Goal: Task Accomplishment & Management: Use online tool/utility

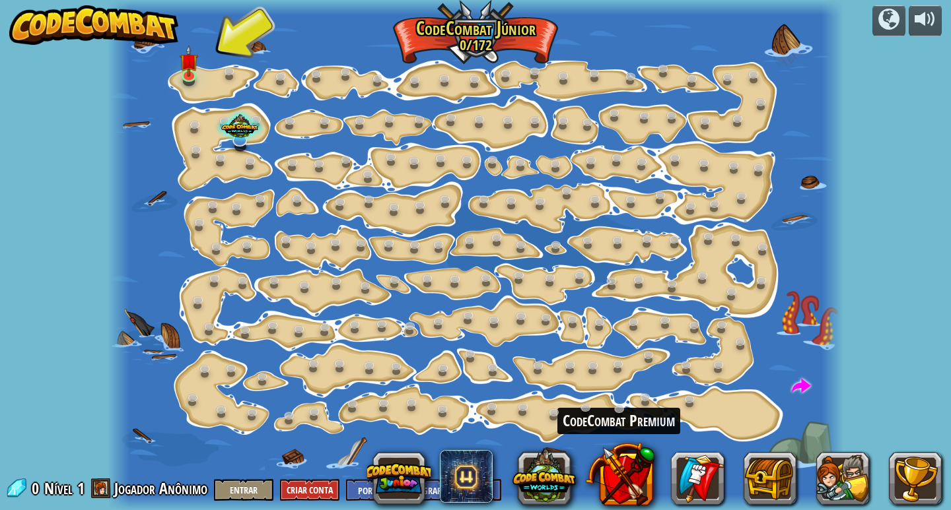
select select "pt-BR"
click at [807, 384] on span at bounding box center [800, 387] width 19 height 19
select select "pt-BR"
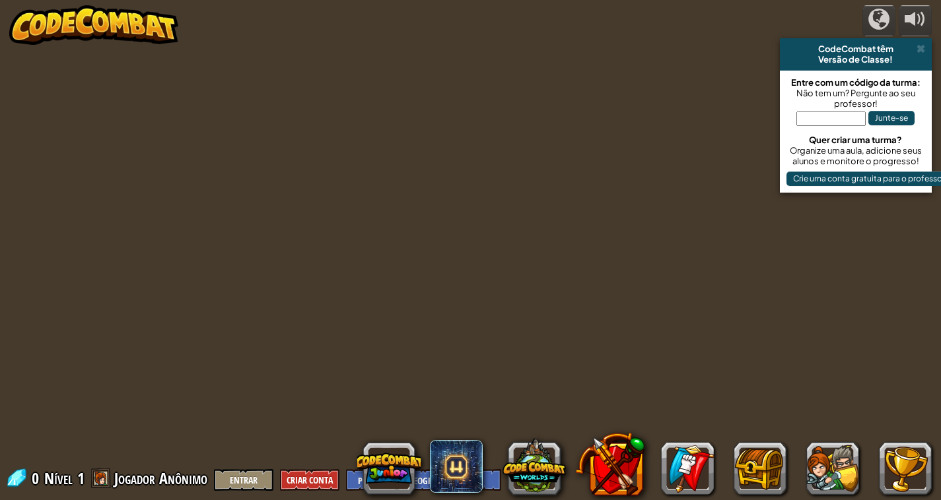
select select "pt-BR"
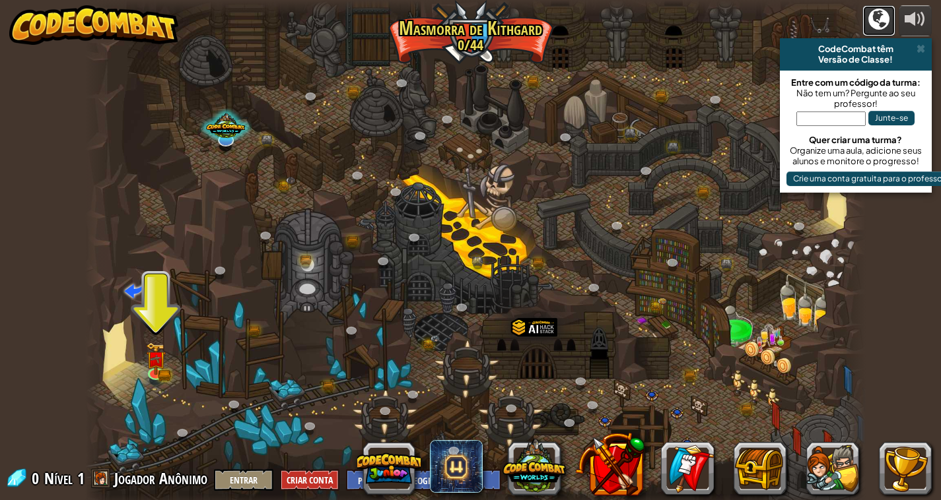
click at [869, 25] on div at bounding box center [878, 19] width 21 height 21
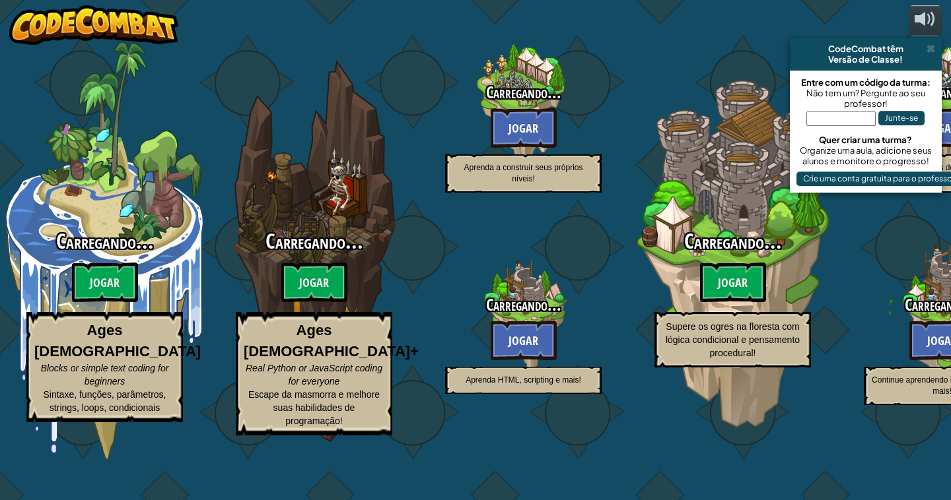
select select "pt-BR"
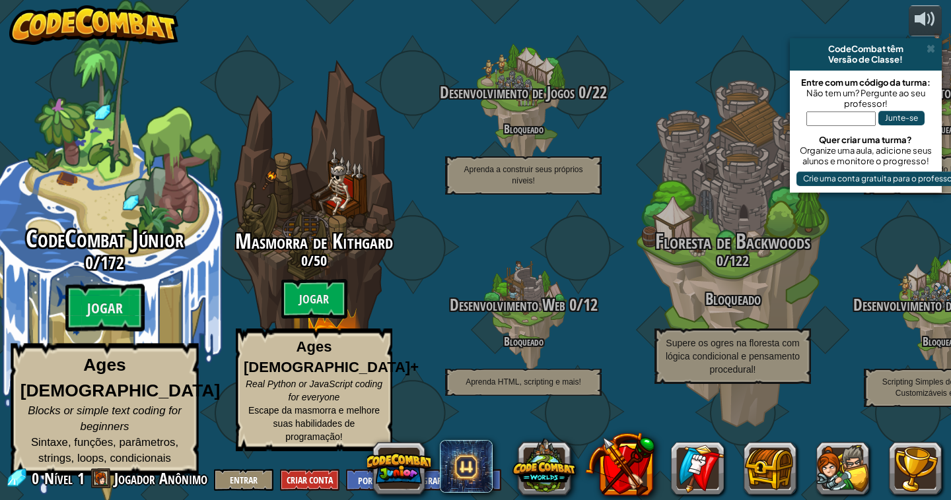
click at [149, 303] on div "CodeCombat Júnior 0 / 172 Jogar Ages 5-8 Blocks or simple text coding for begin…" at bounding box center [104, 351] width 251 height 250
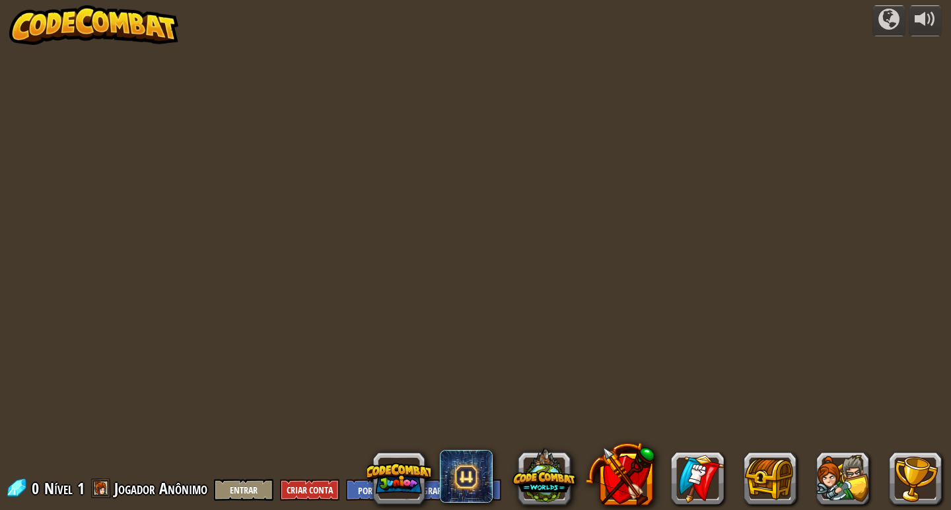
select select "pt-BR"
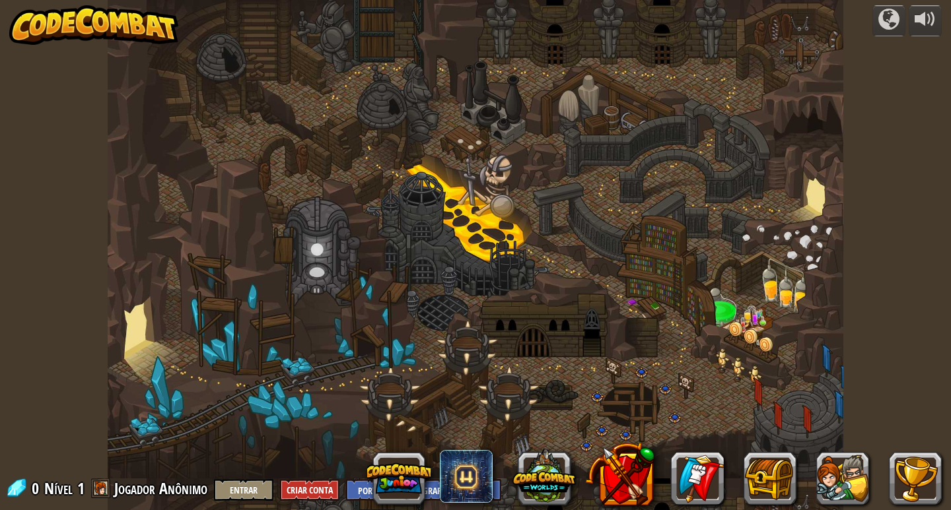
select select "pt-BR"
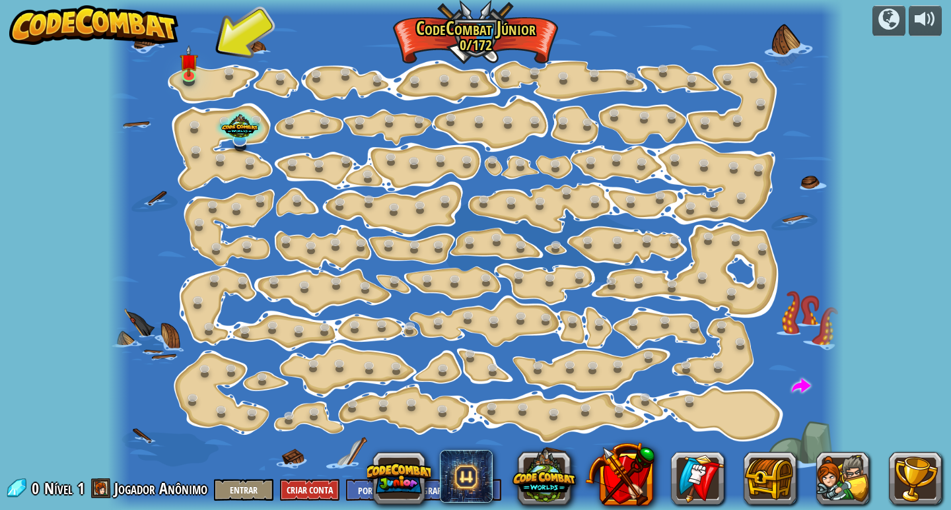
click at [795, 380] on span at bounding box center [800, 387] width 19 height 19
select select "pt-BR"
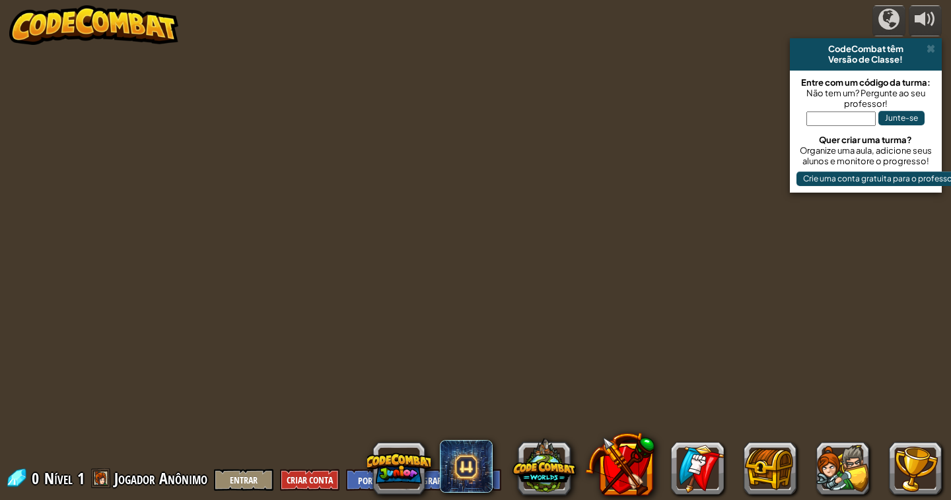
select select "pt-BR"
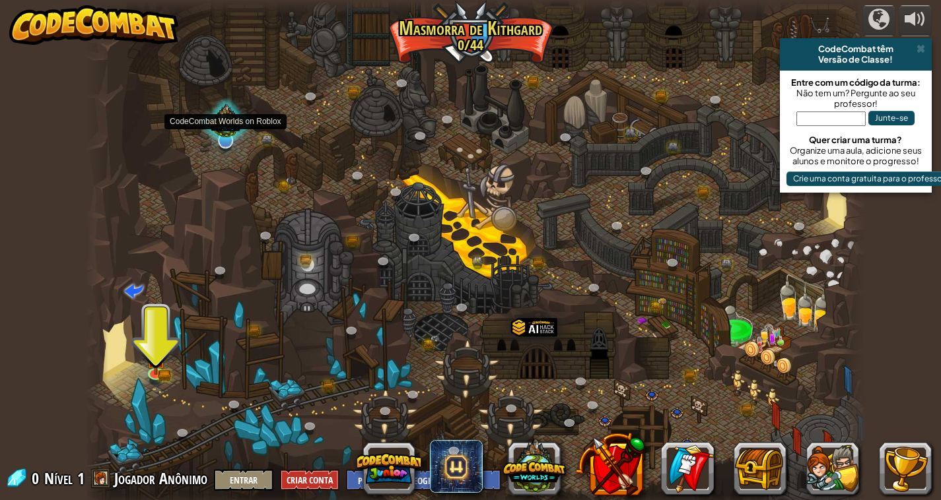
click at [228, 125] on div at bounding box center [225, 123] width 53 height 50
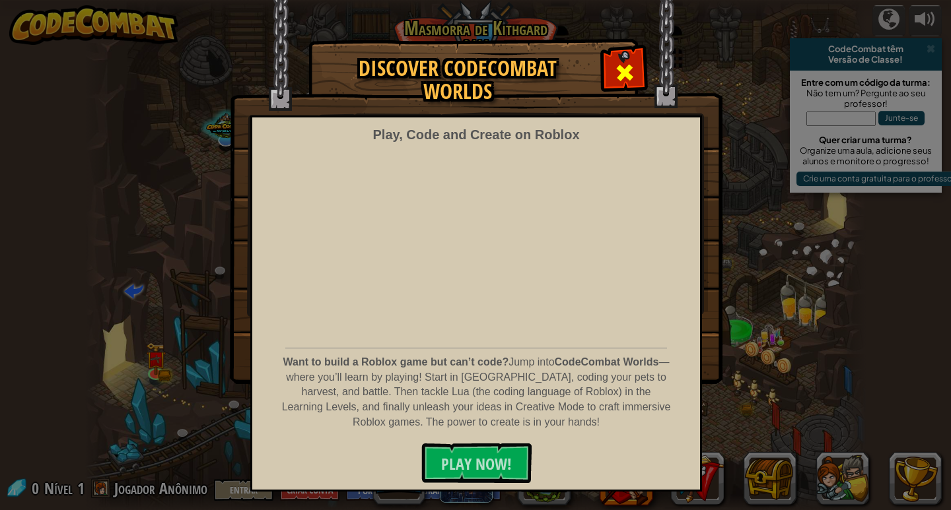
click at [611, 83] on div at bounding box center [624, 71] width 42 height 42
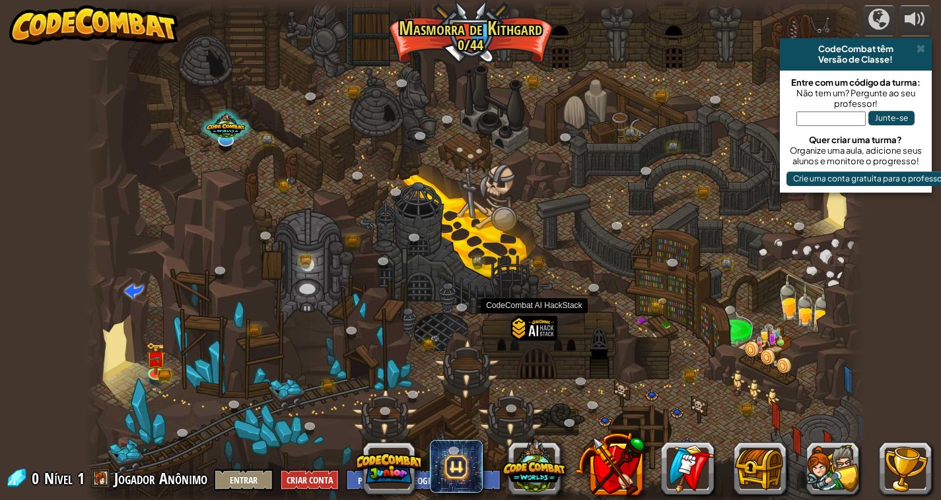
click at [535, 360] on div at bounding box center [533, 346] width 47 height 61
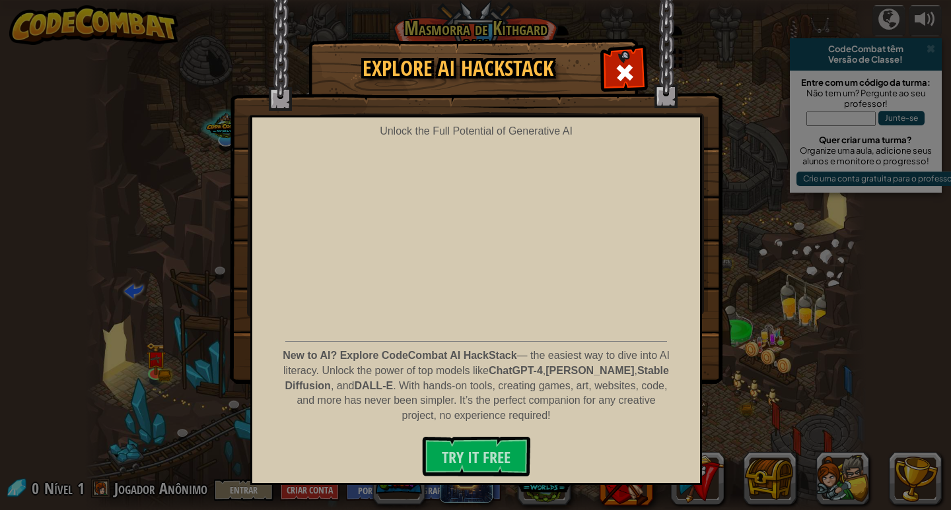
click at [498, 1] on body "powered by CodeCombat têm Versão de Classe! Entre com um código da turma: Não t…" at bounding box center [475, 0] width 951 height 1
click at [491, 399] on p "New to AI? Explore CodeCombat AI HackStack — the easiest way to dive into AI li…" at bounding box center [476, 386] width 391 height 75
click at [621, 70] on span at bounding box center [624, 72] width 21 height 21
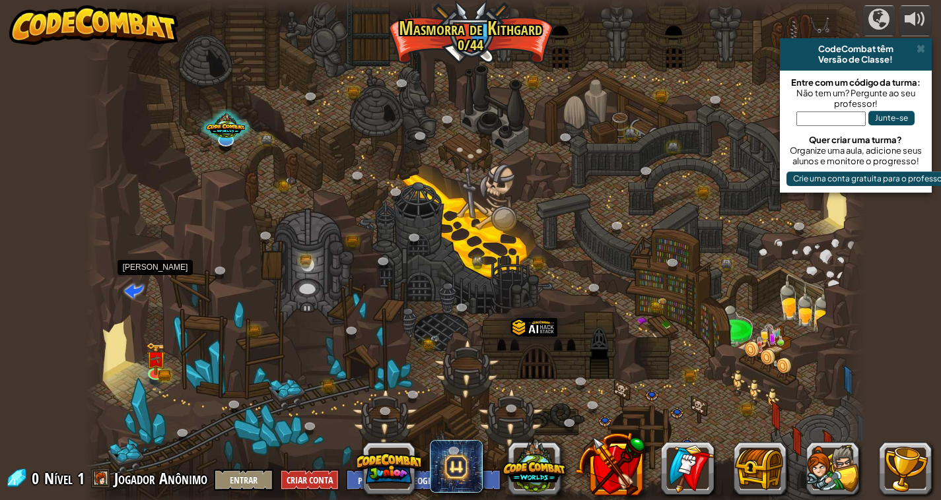
click at [126, 282] on span at bounding box center [133, 290] width 19 height 19
select select "pt-BR"
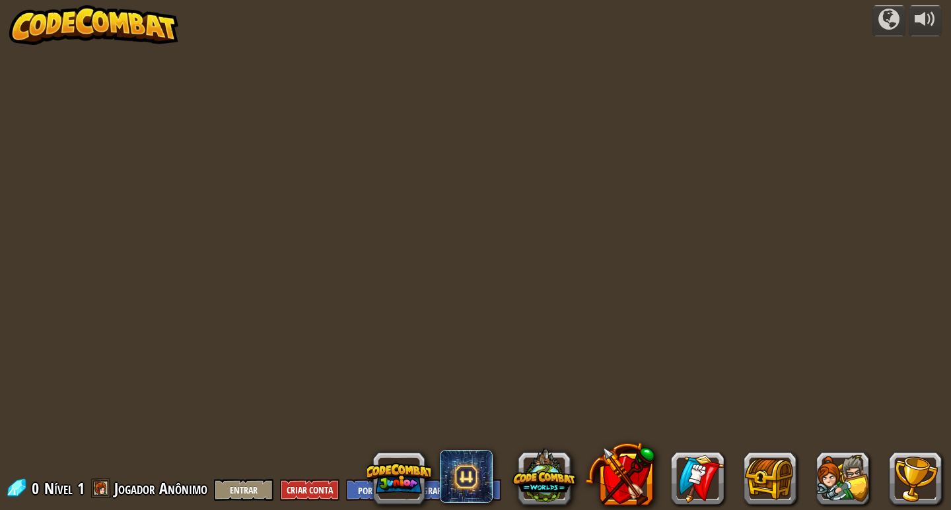
select select "pt-BR"
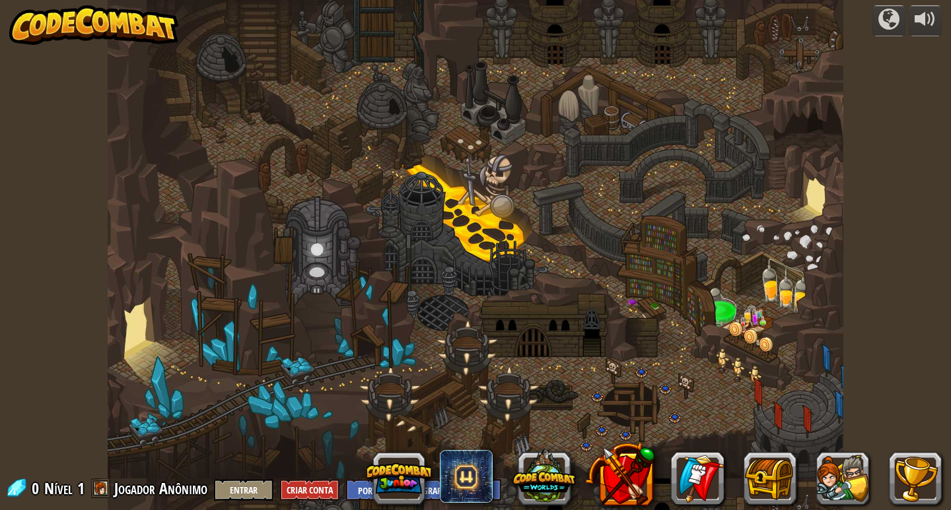
select select "pt-BR"
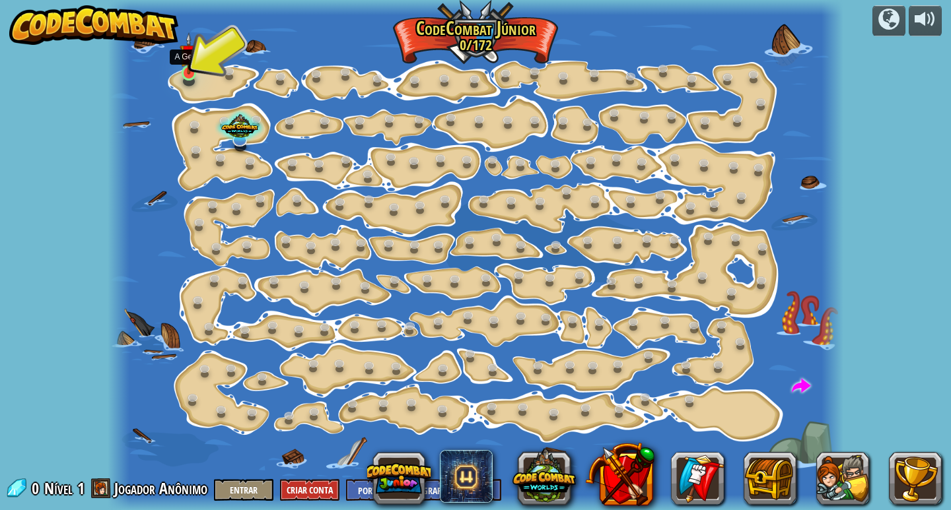
click at [191, 69] on img at bounding box center [189, 53] width 18 height 42
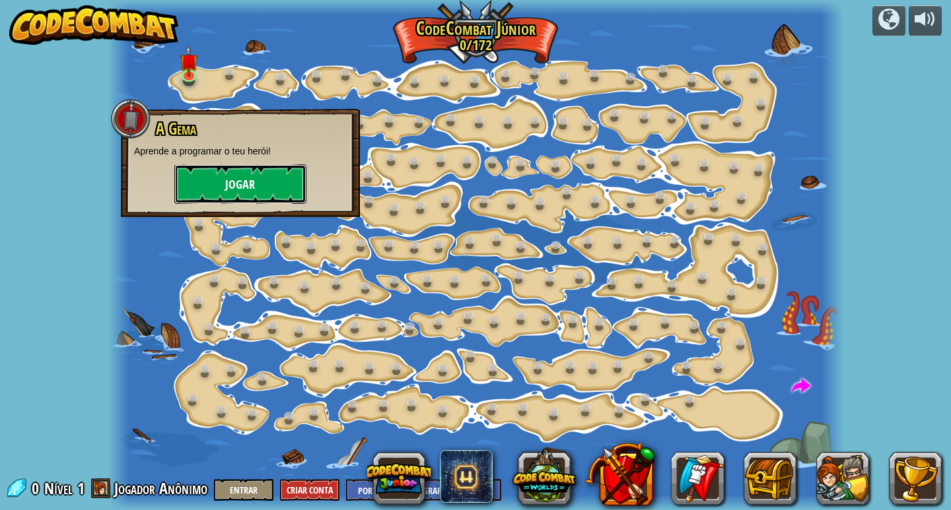
click at [238, 187] on button "Jogar" at bounding box center [240, 184] width 132 height 40
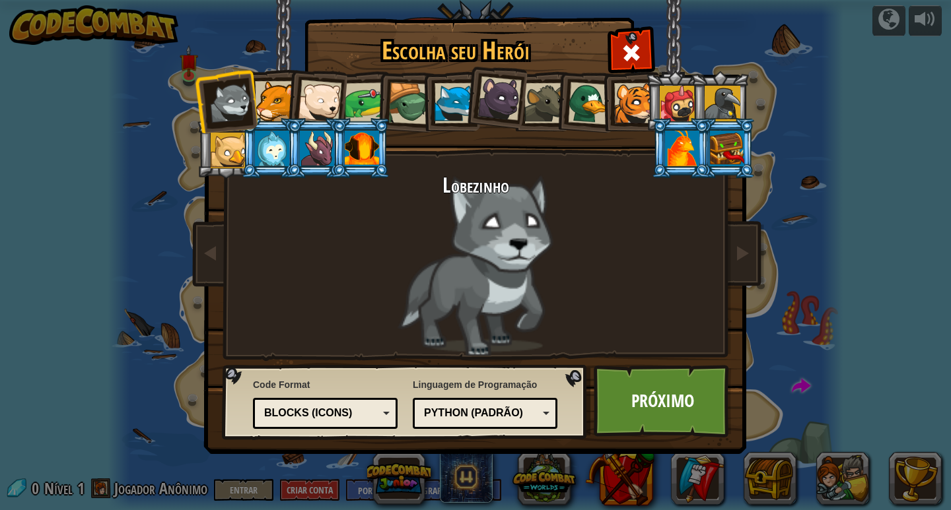
click at [460, 93] on div at bounding box center [454, 103] width 40 height 40
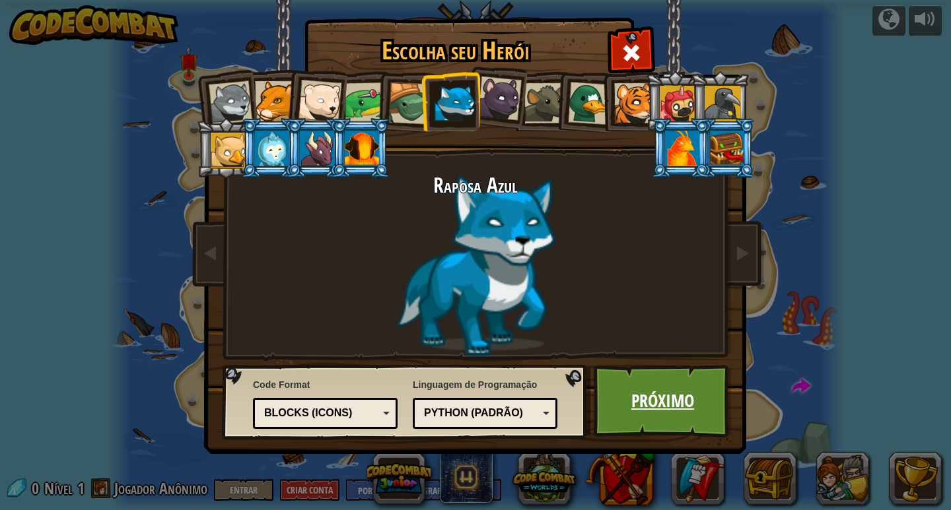
click at [653, 428] on link "Próximo" at bounding box center [662, 401] width 138 height 73
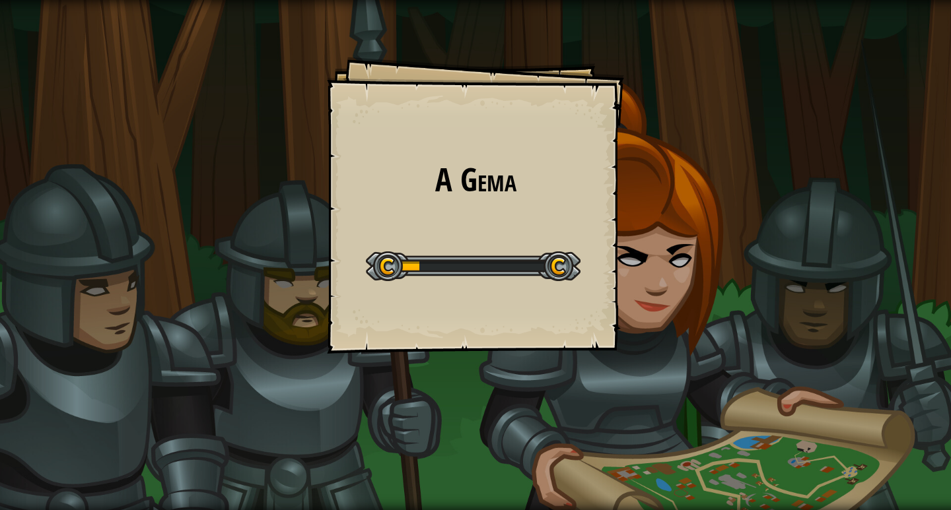
drag, startPoint x: 655, startPoint y: 424, endPoint x: 589, endPoint y: 392, distance: 73.5
click at [654, 423] on div "A Gema Goals Start Level Erro ao carregar do servidor Você precisa de uma assin…" at bounding box center [475, 255] width 951 height 510
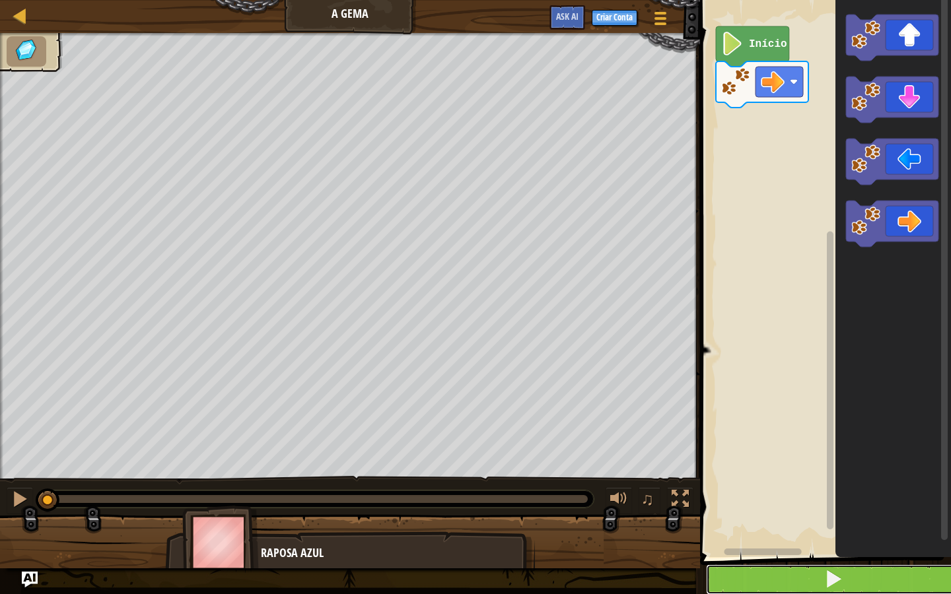
click at [782, 510] on button at bounding box center [833, 579] width 255 height 30
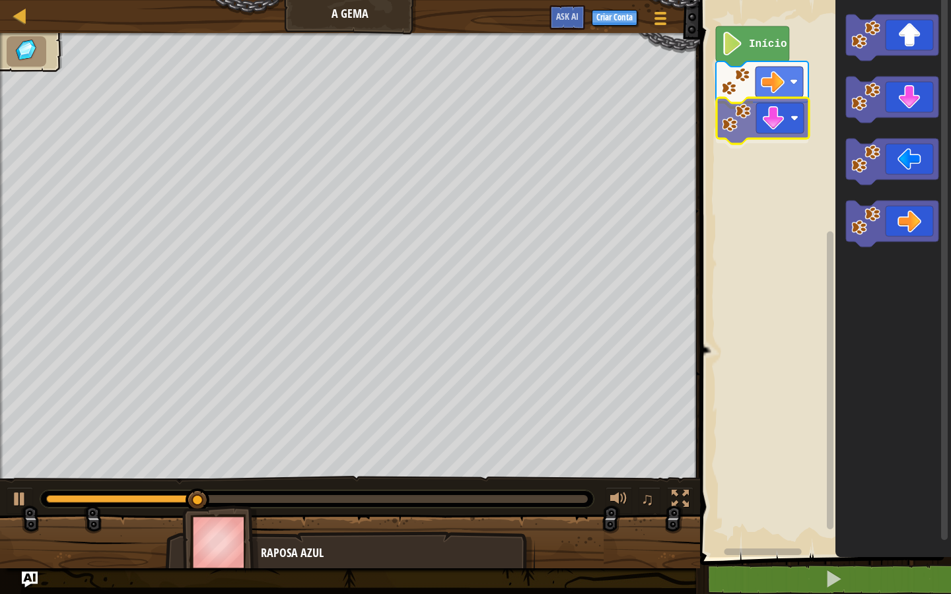
click at [776, 131] on div "Início" at bounding box center [823, 275] width 255 height 564
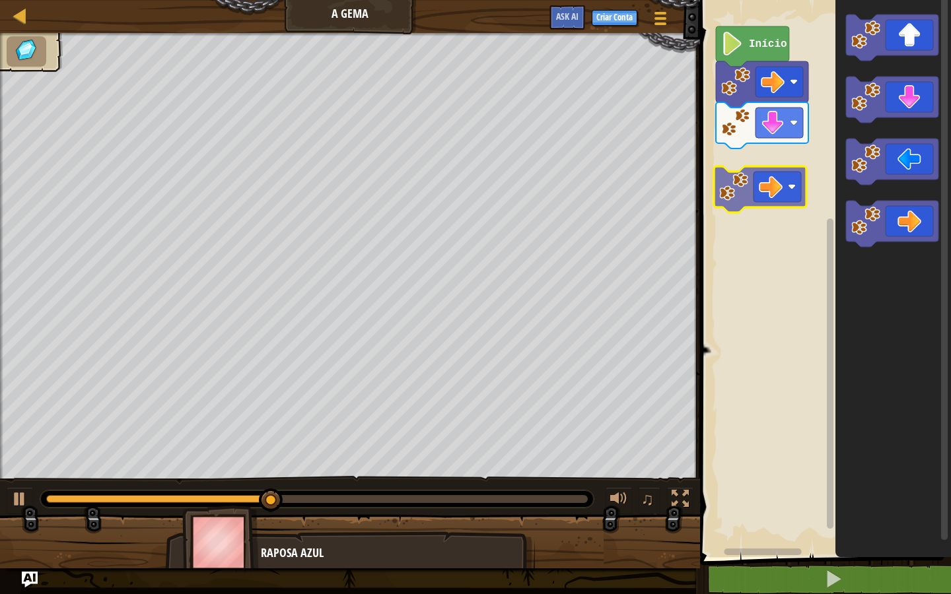
click at [826, 184] on div "Início" at bounding box center [823, 275] width 255 height 564
click at [833, 184] on g "Espaço de trabalho do Blockly" at bounding box center [830, 270] width 10 height 553
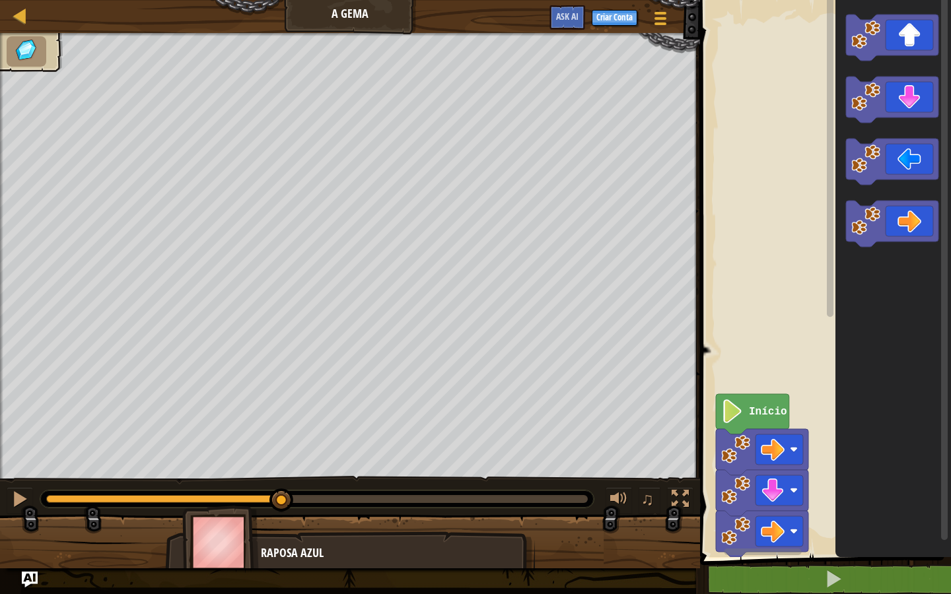
click at [833, 0] on body "Mapa A Gema Menu do Jogo Criar Conta Ask AI 1 ההההההההההההההההההההההההההההההההה…" at bounding box center [475, 0] width 951 height 0
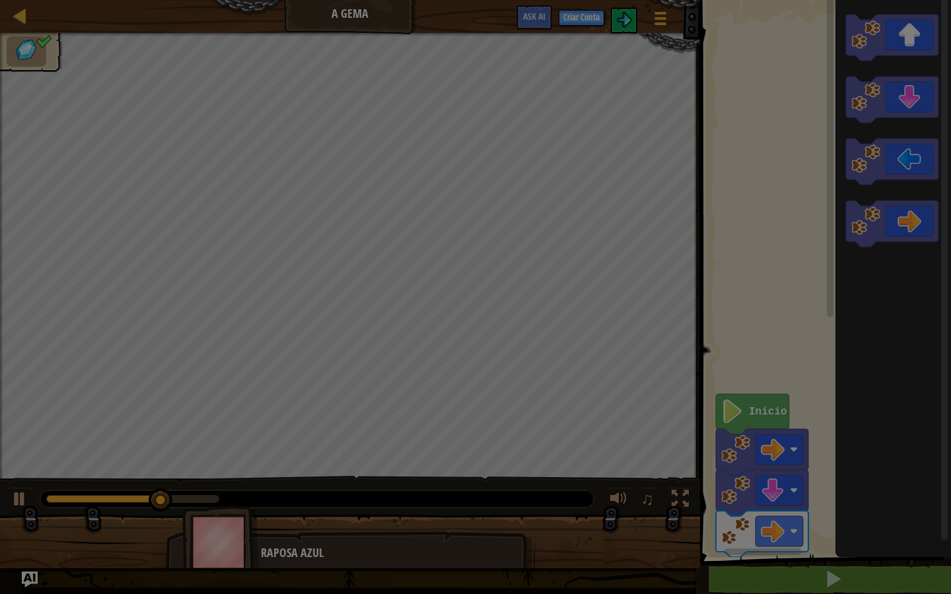
click at [890, 248] on div at bounding box center [475, 297] width 951 height 594
click at [0, 0] on div "× Este nível foi divertido? Carregando... Reticulating Splines... Carregando...…" at bounding box center [0, 0] width 0 height 0
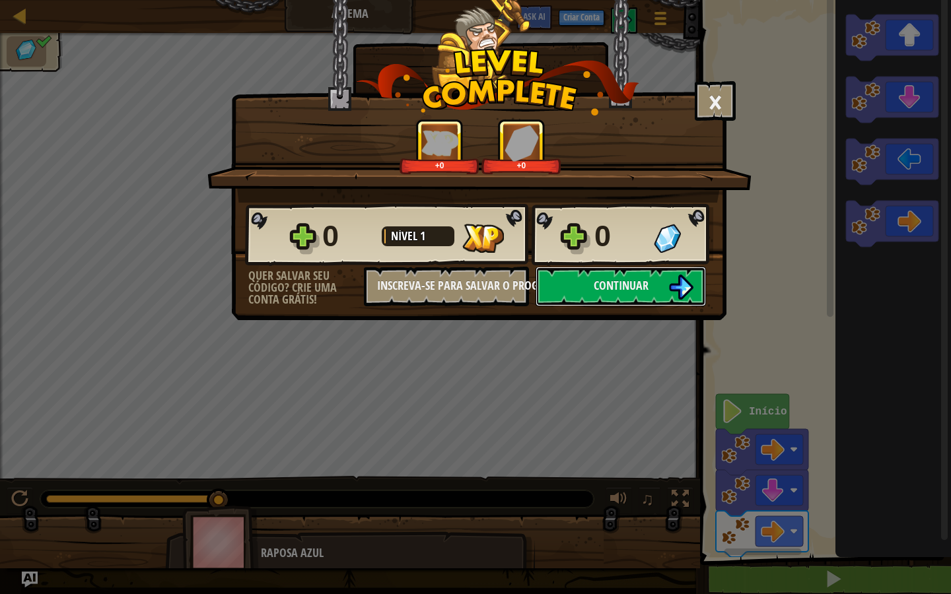
click at [892, 258] on div "× Este nível foi divertido? +0 +0 Reticulating Splines... 0 Nível 1 0 Quer salv…" at bounding box center [475, 297] width 951 height 594
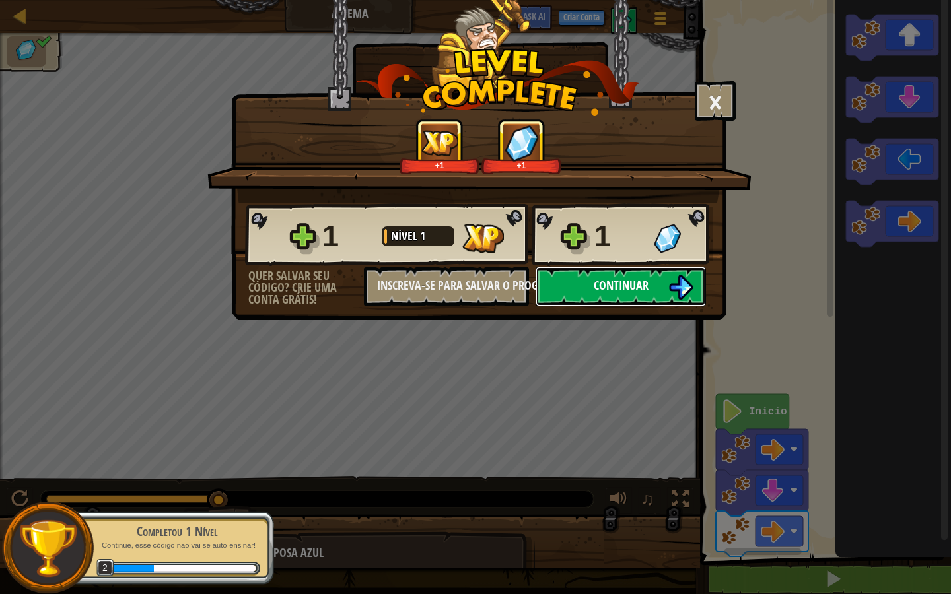
click at [576, 280] on button "Continuar" at bounding box center [620, 287] width 170 height 40
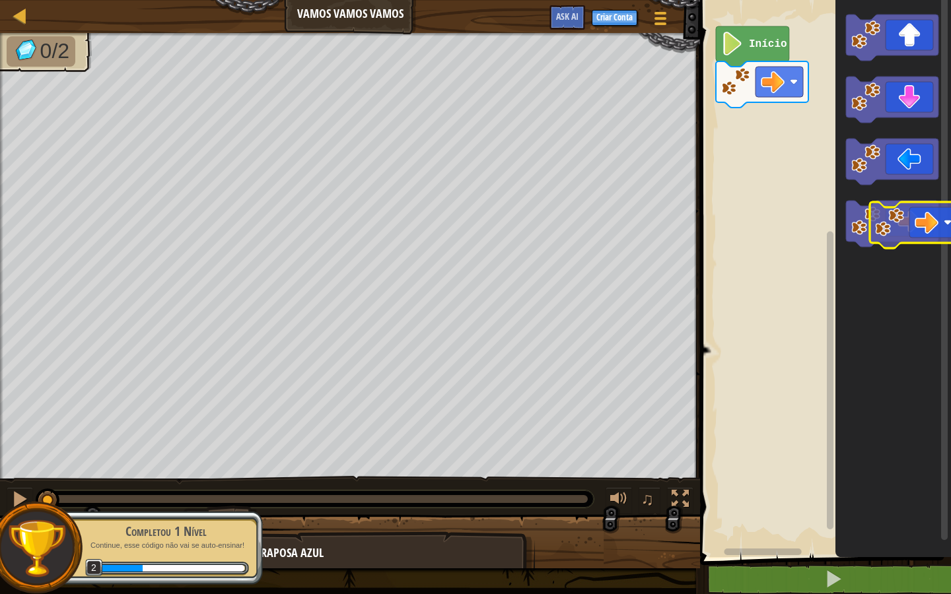
click at [909, 240] on icon "Espaço de trabalho do Blockly" at bounding box center [892, 224] width 92 height 46
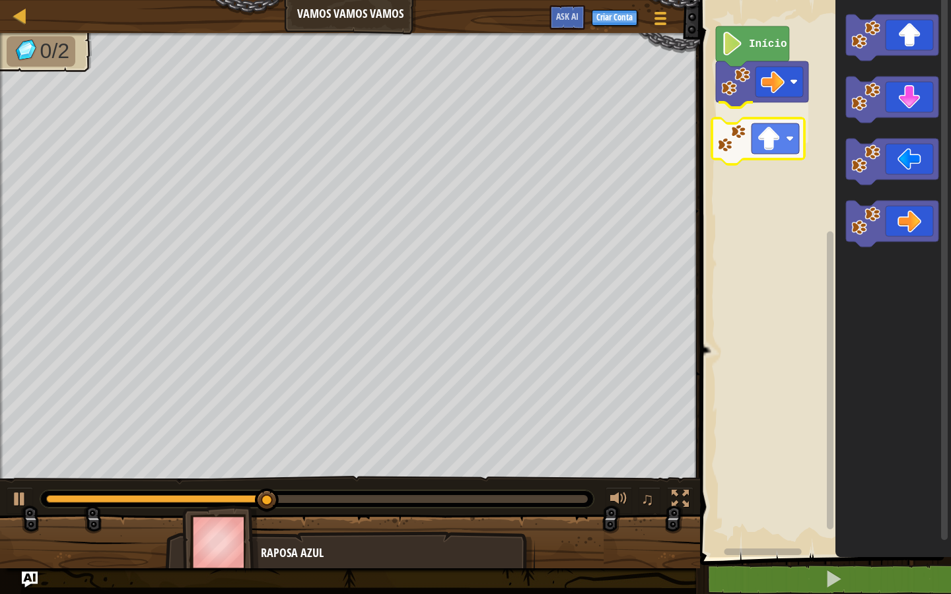
click at [772, 149] on div "Início" at bounding box center [823, 275] width 255 height 564
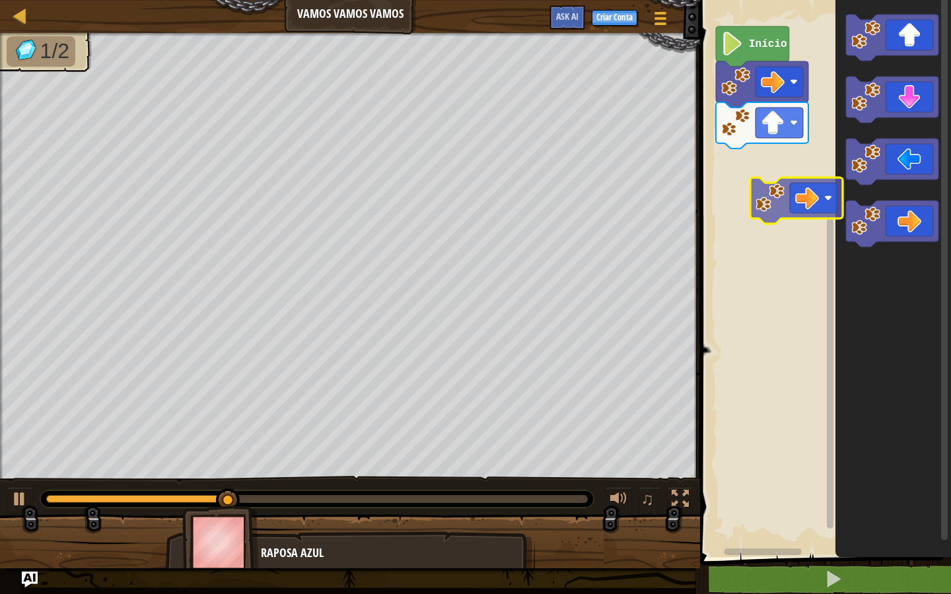
click at [763, 199] on div "Início" at bounding box center [823, 275] width 255 height 564
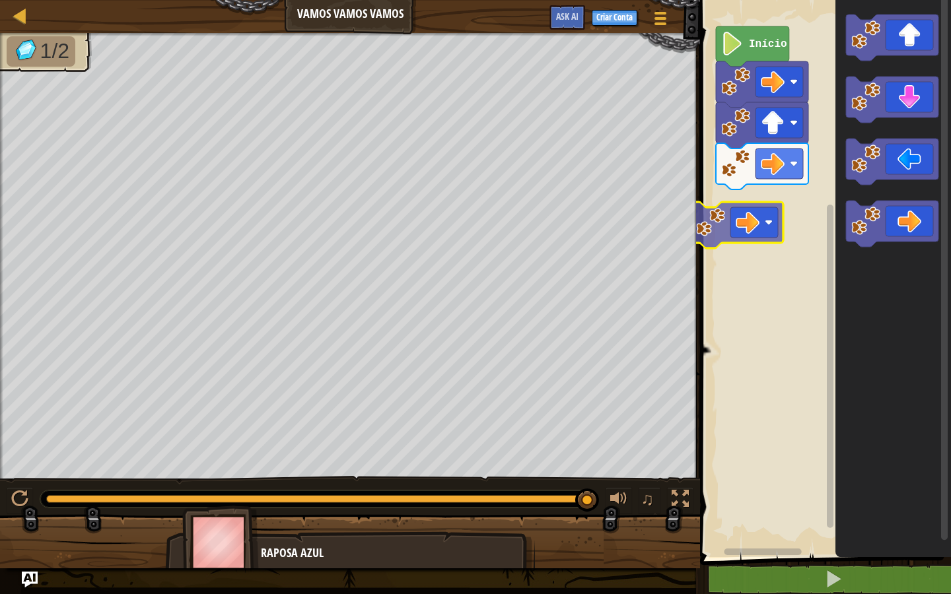
click at [747, 205] on div "Início" at bounding box center [823, 275] width 255 height 564
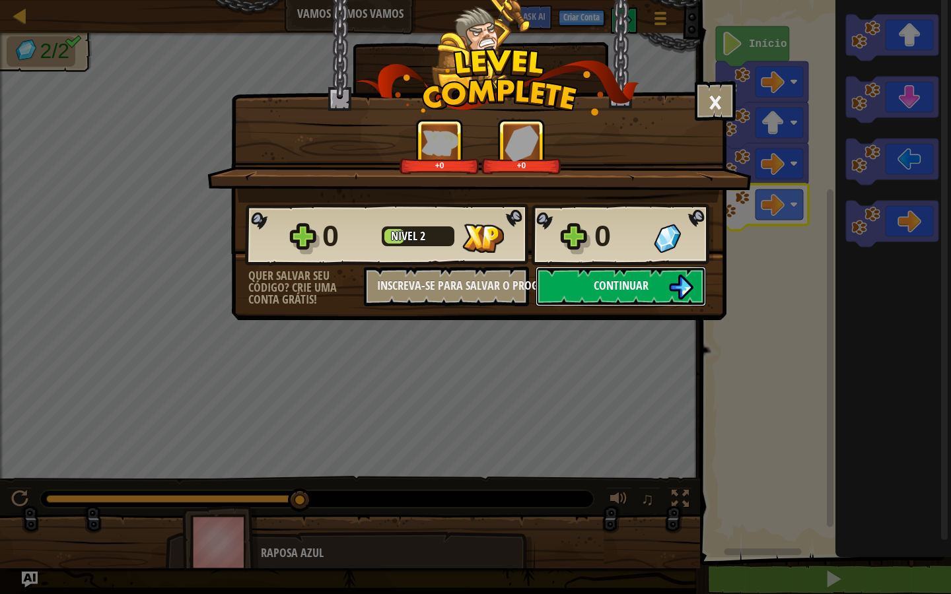
click at [621, 277] on span "Continuar" at bounding box center [620, 285] width 55 height 17
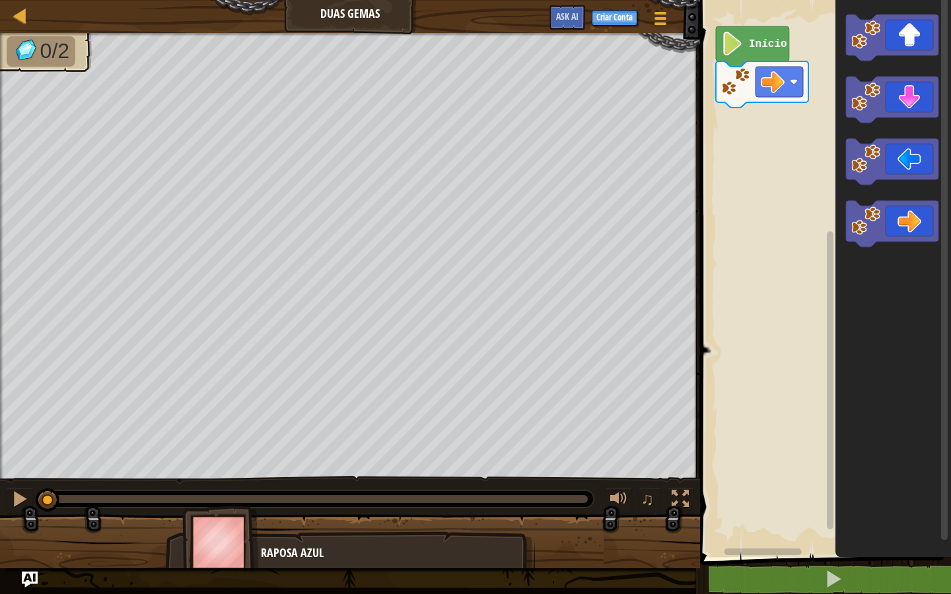
click at [871, 510] on icon "Espaço de trabalho do Blockly" at bounding box center [893, 275] width 116 height 564
click at [875, 510] on button at bounding box center [833, 579] width 255 height 30
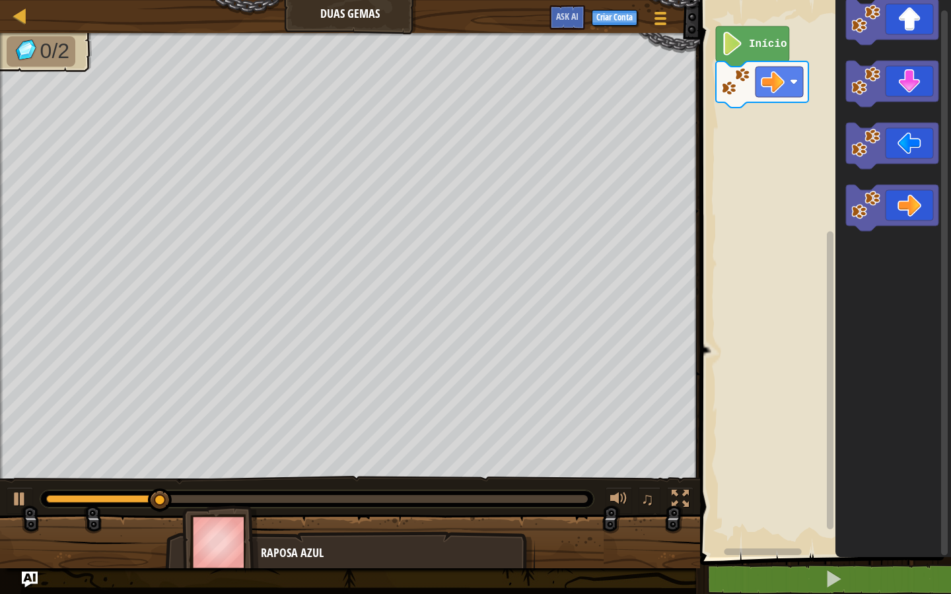
click at [812, 226] on div "Início" at bounding box center [823, 275] width 255 height 564
click at [816, 228] on rect "Espaço de trabalho do Blockly" at bounding box center [823, 275] width 255 height 564
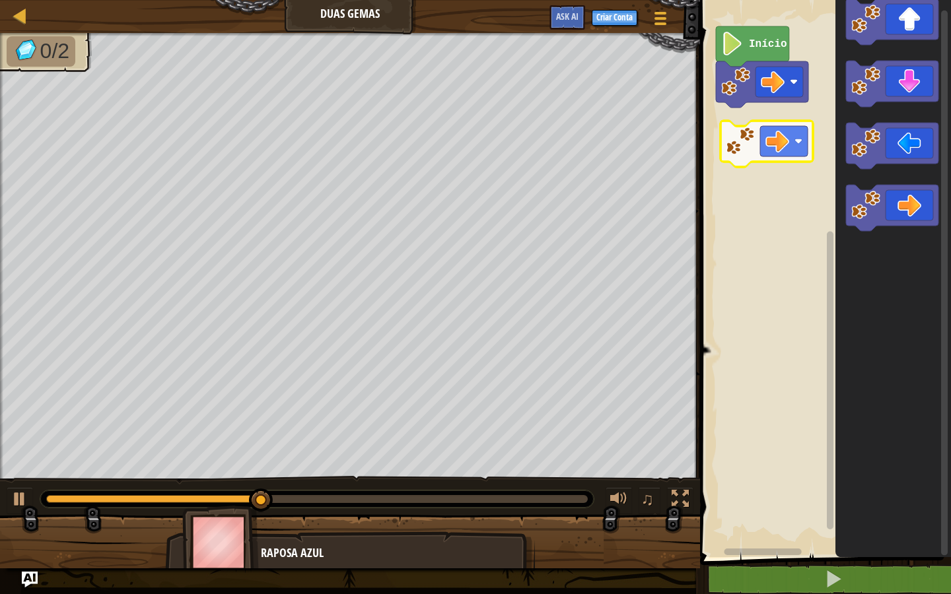
click at [738, 158] on div "Início" at bounding box center [823, 275] width 255 height 564
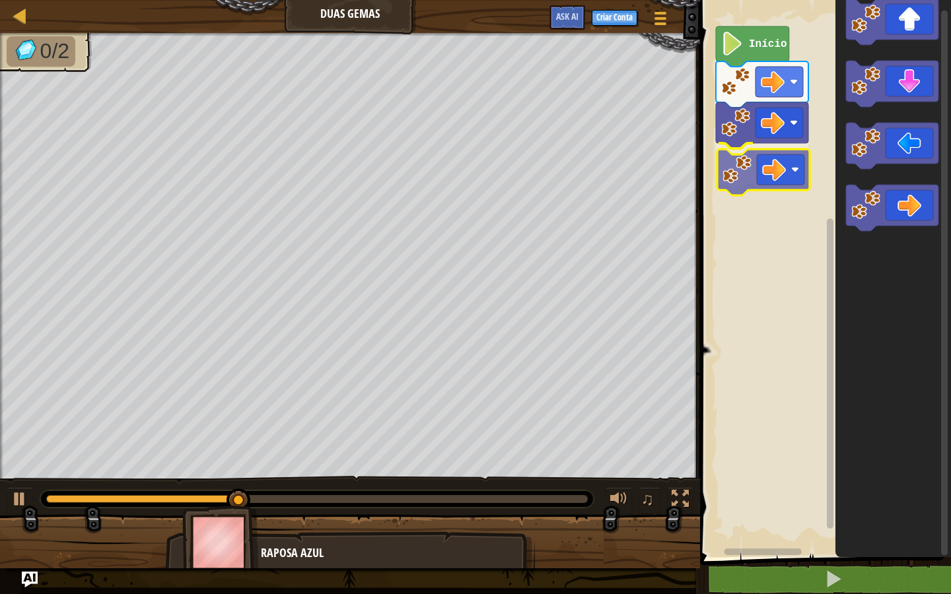
click at [765, 187] on div "Início" at bounding box center [823, 275] width 255 height 564
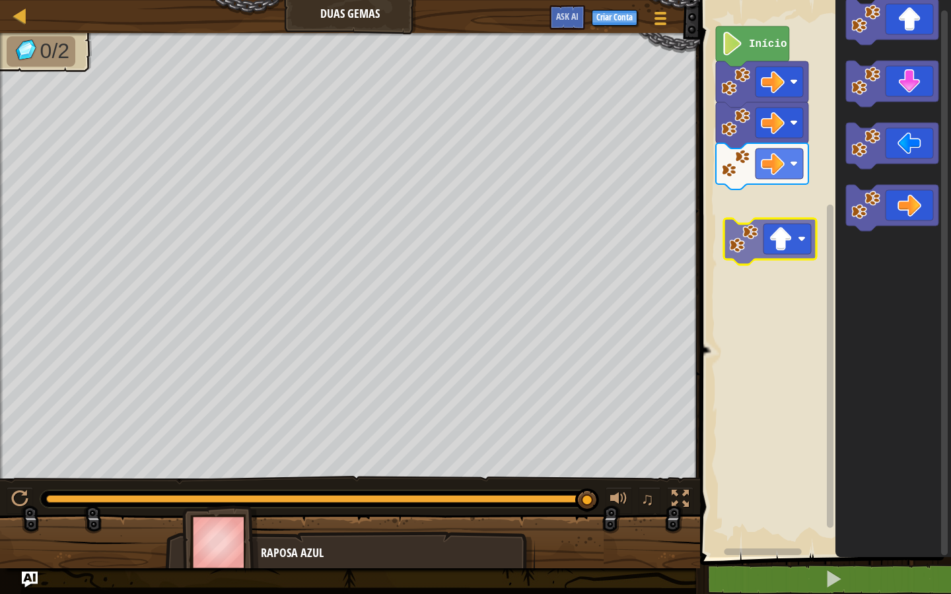
click at [728, 220] on div "Início" at bounding box center [823, 275] width 255 height 564
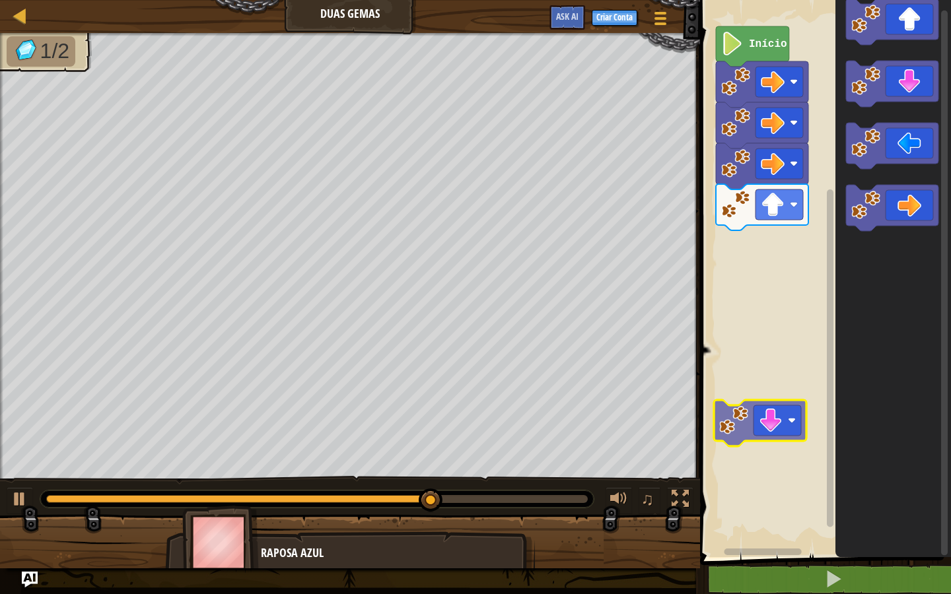
click at [696, 392] on div "Início" at bounding box center [823, 275] width 255 height 564
click at [735, 331] on rect "Espaço de trabalho do Blockly" at bounding box center [823, 275] width 255 height 564
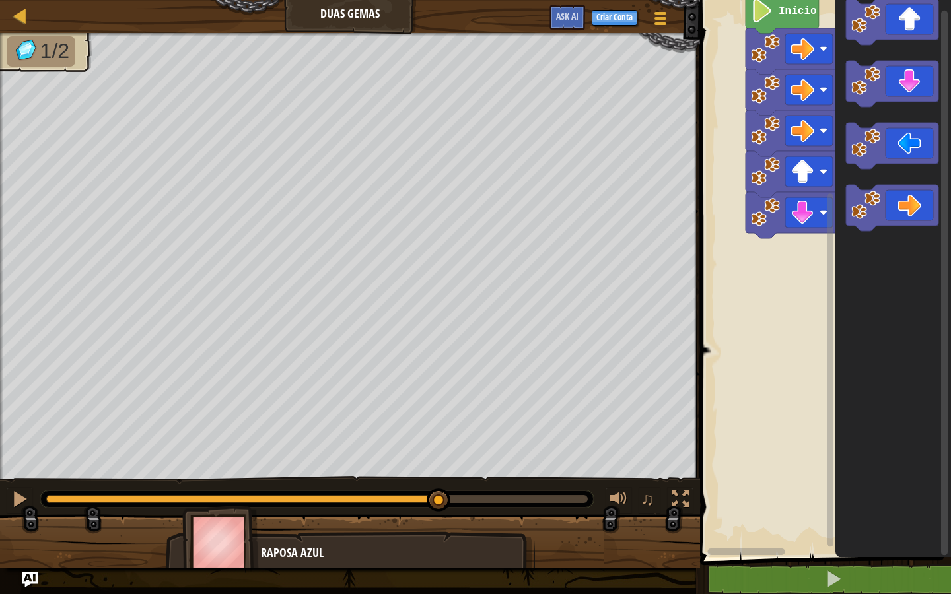
click at [744, 282] on rect "Espaço de trabalho do Blockly" at bounding box center [823, 275] width 255 height 564
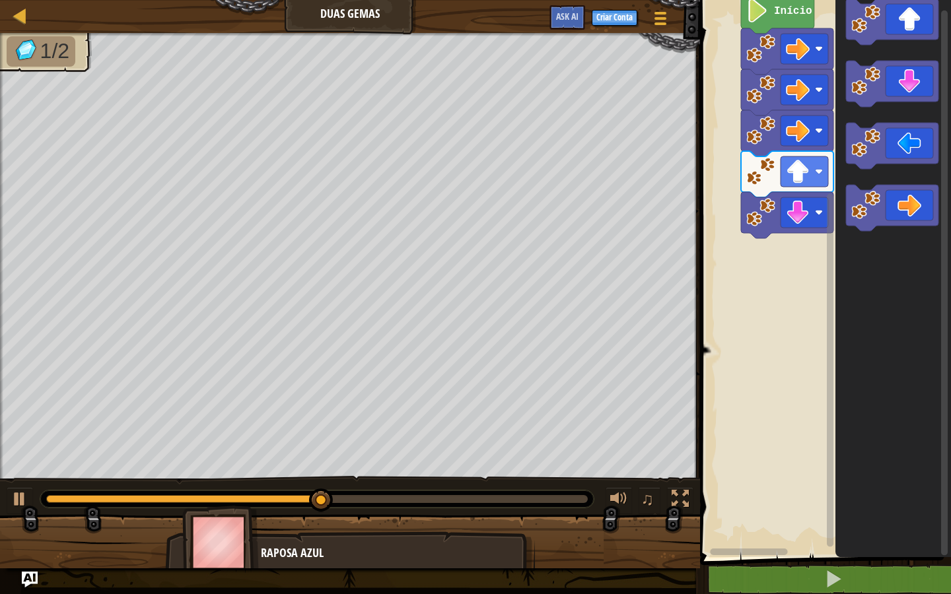
click at [733, 255] on rect "Espaço de trabalho do Blockly" at bounding box center [823, 275] width 255 height 564
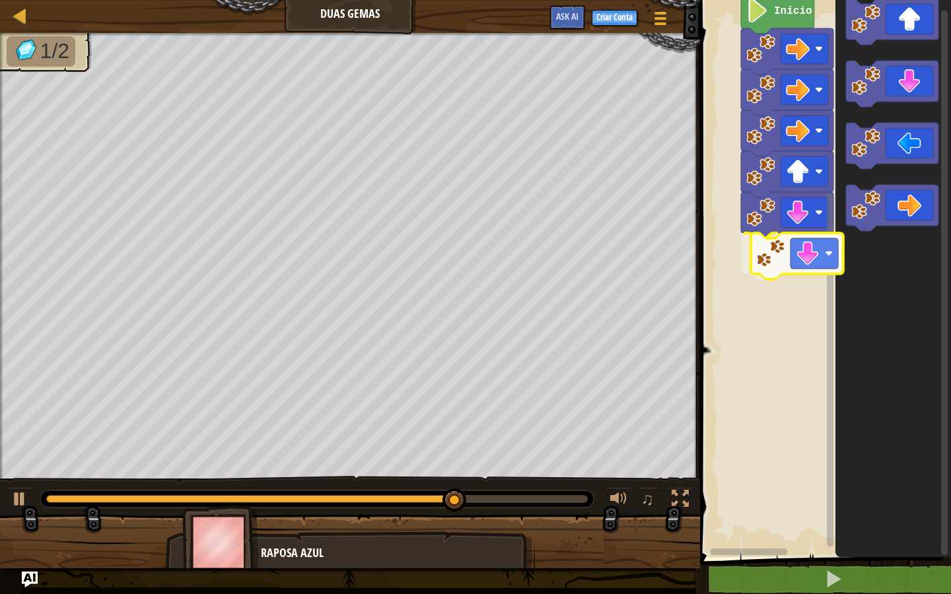
click at [788, 256] on div "Início" at bounding box center [823, 275] width 255 height 564
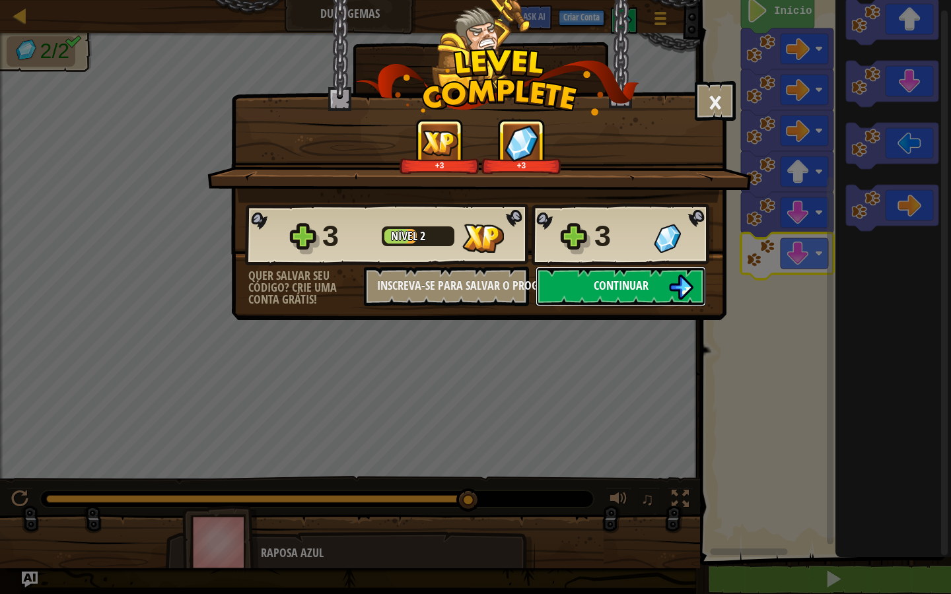
click at [564, 276] on button "Continuar" at bounding box center [620, 287] width 170 height 40
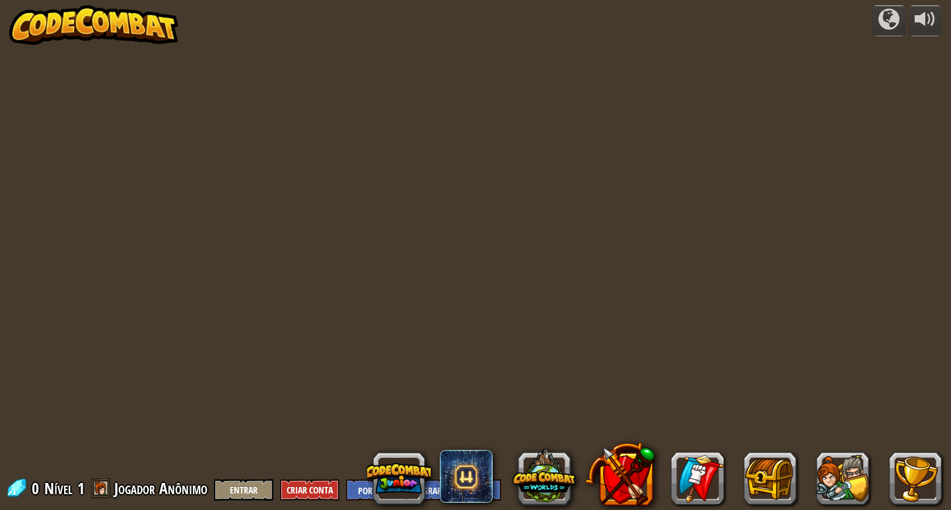
select select "pt-BR"
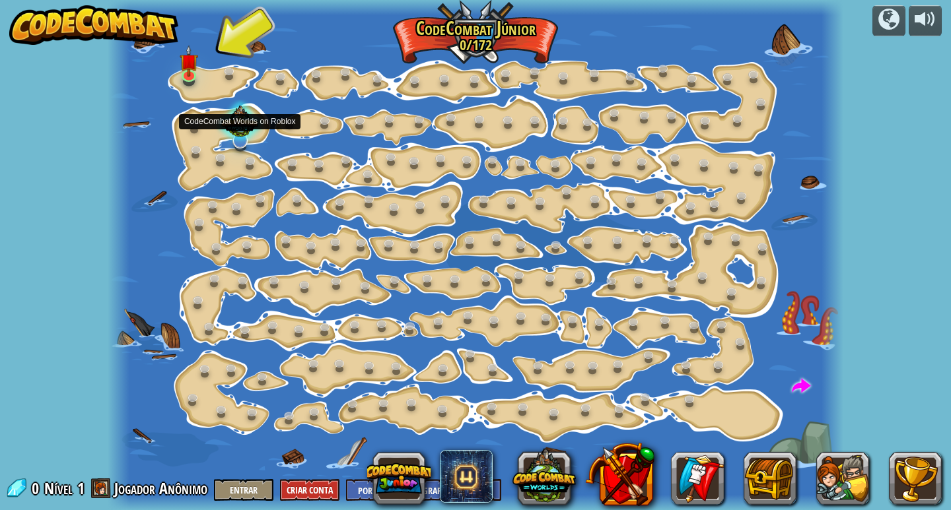
click at [238, 128] on div at bounding box center [240, 123] width 50 height 47
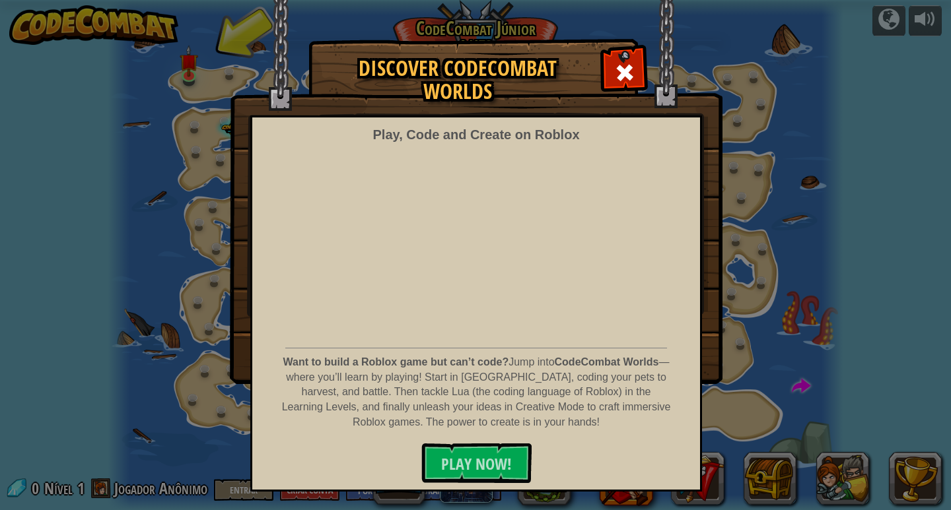
click at [808, 386] on div "Discover CodeCombat Worlds Play, Code and Create on Roblox Want to build a Robl…" at bounding box center [475, 255] width 951 height 510
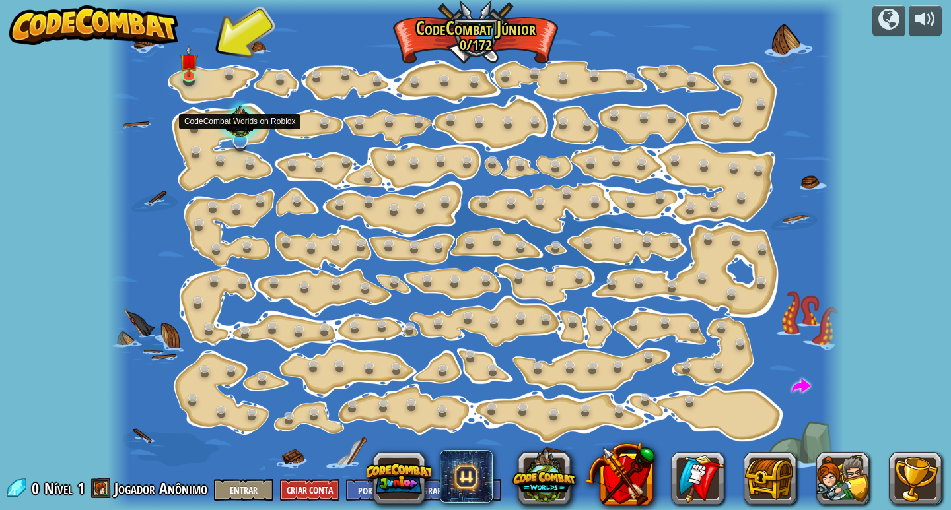
click at [227, 119] on div at bounding box center [240, 123] width 50 height 47
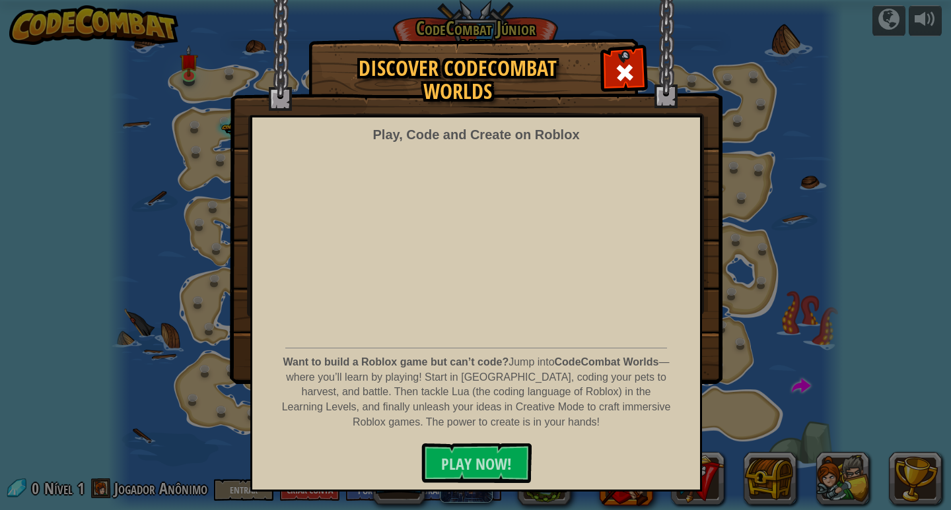
click at [700, 279] on div "Play, Code and Create on Roblox Want to build a Roblox game but can’t code? Jum…" at bounding box center [476, 304] width 452 height 376
click at [674, 269] on div "Play, Code and Create on Roblox Want to build a Roblox game but can’t code? Jum…" at bounding box center [476, 304] width 452 height 376
click at [502, 461] on span "PLAY NOW!" at bounding box center [476, 463] width 71 height 21
